Goal: Transaction & Acquisition: Download file/media

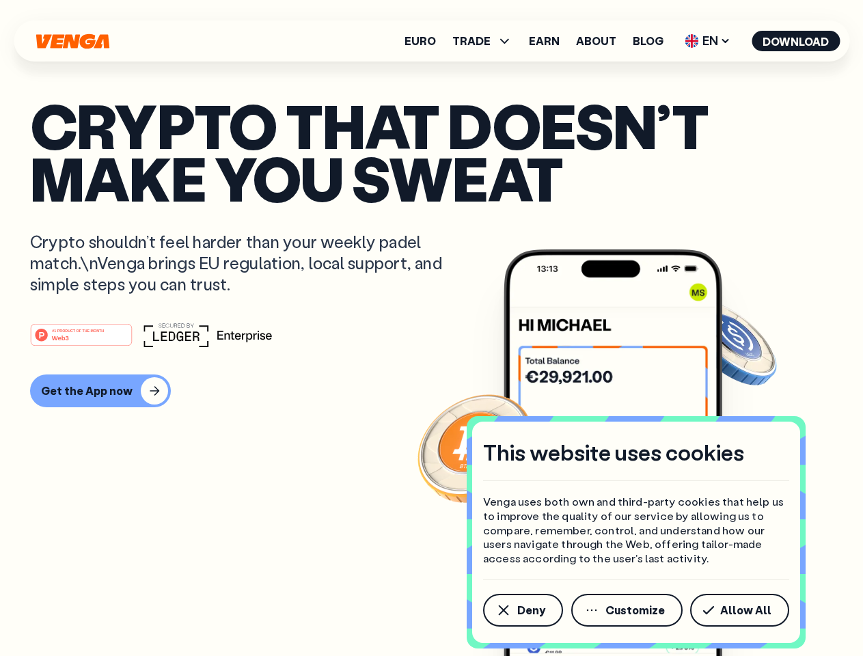
click at [431, 328] on div "#1 PRODUCT OF THE MONTH Web3" at bounding box center [431, 335] width 803 height 25
click at [522, 610] on span "Deny" at bounding box center [531, 610] width 28 height 11
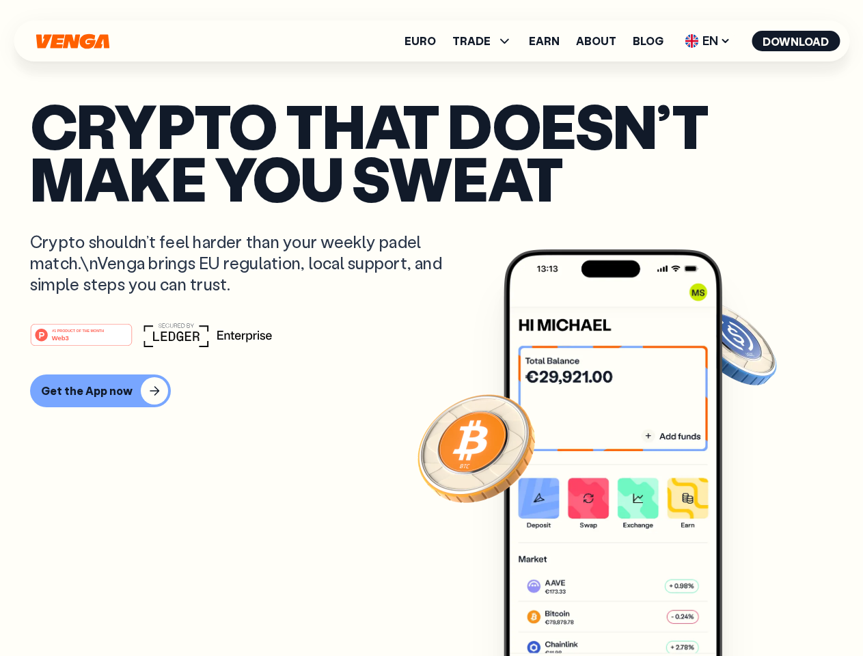
click at [628, 610] on img at bounding box center [613, 478] width 219 height 458
click at [742, 610] on article "Crypto that doesn’t make you sweat Crypto shouldn’t feel harder than your weekl…" at bounding box center [431, 355] width 803 height 513
click at [487, 41] on span "TRADE" at bounding box center [471, 41] width 38 height 11
click at [708, 41] on span "EN" at bounding box center [707, 41] width 55 height 22
click at [796, 41] on button "Download" at bounding box center [796, 41] width 88 height 21
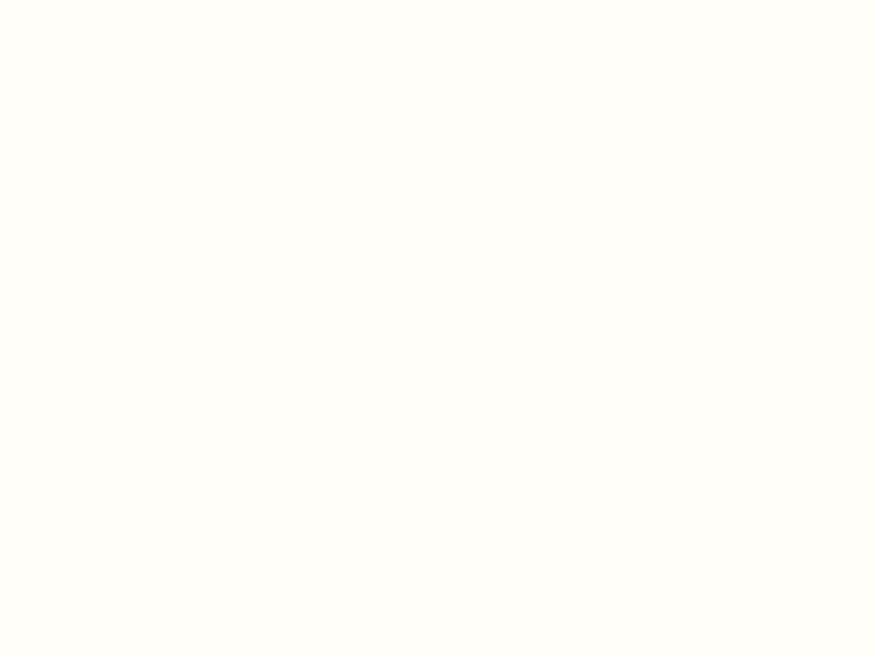
click at [431, 0] on html "This website uses cookies Venga uses both own and third-party cookies that help…" at bounding box center [437, 0] width 875 height 0
click at [98, 0] on html "This website uses cookies Venga uses both own and third-party cookies that help…" at bounding box center [437, 0] width 875 height 0
click at [83, 0] on html "This website uses cookies Venga uses both own and third-party cookies that help…" at bounding box center [437, 0] width 875 height 0
